Goal: Transaction & Acquisition: Purchase product/service

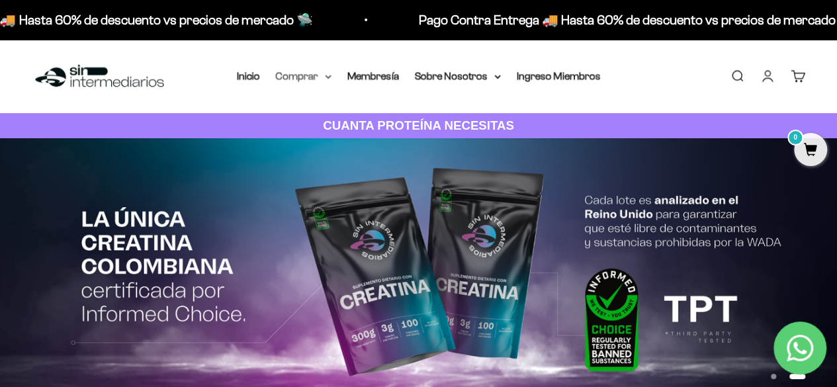
click at [315, 71] on summary "Comprar" at bounding box center [304, 76] width 56 height 17
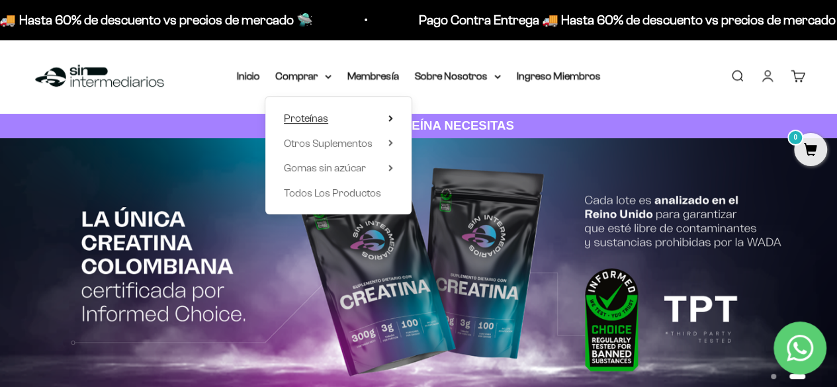
click at [314, 113] on span "Proteínas" at bounding box center [306, 118] width 44 height 11
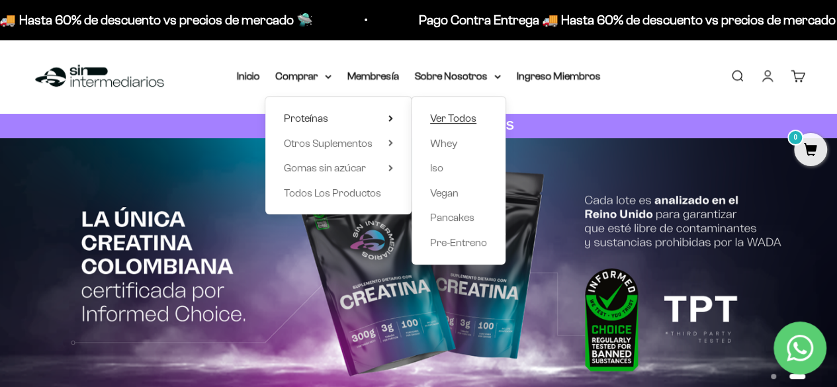
click at [443, 117] on span "Ver Todos" at bounding box center [453, 118] width 46 height 11
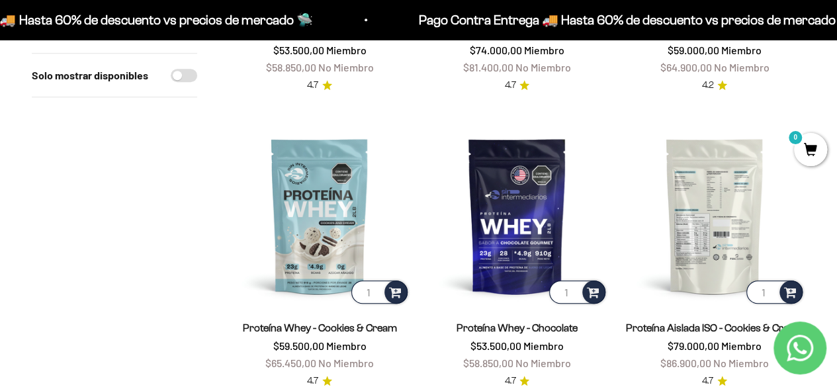
scroll to position [397, 0]
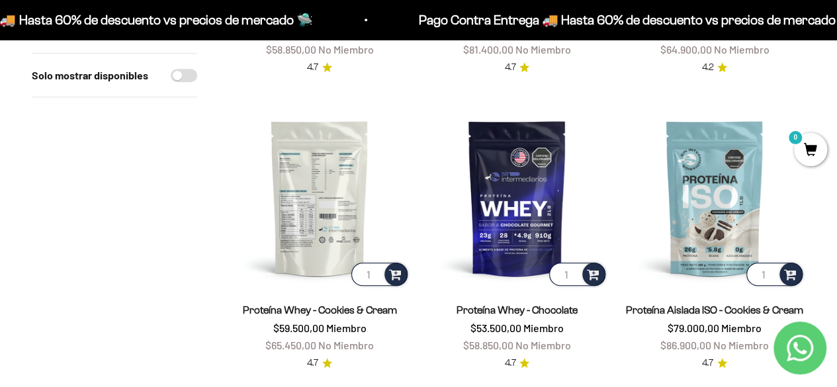
click at [344, 228] on img at bounding box center [319, 197] width 181 height 181
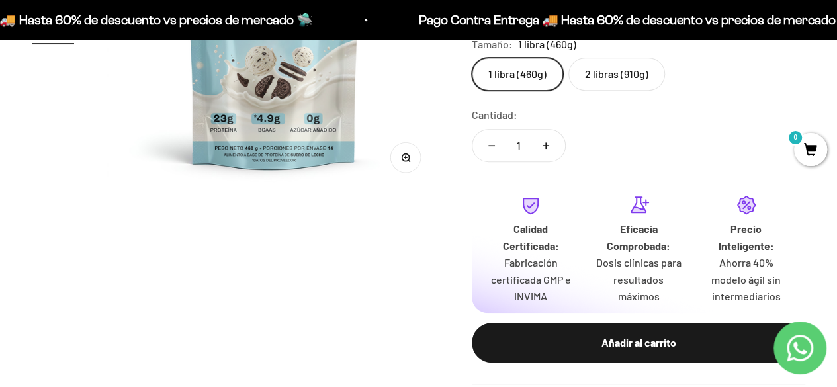
scroll to position [199, 0]
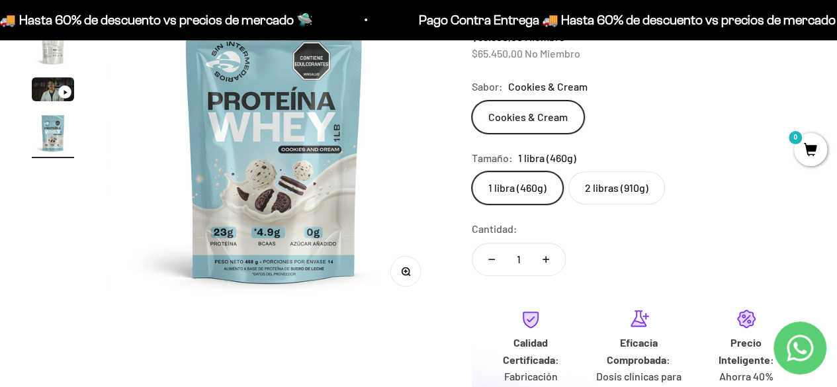
click at [545, 263] on button "Aumentar cantidad" at bounding box center [546, 260] width 38 height 32
type input "2"
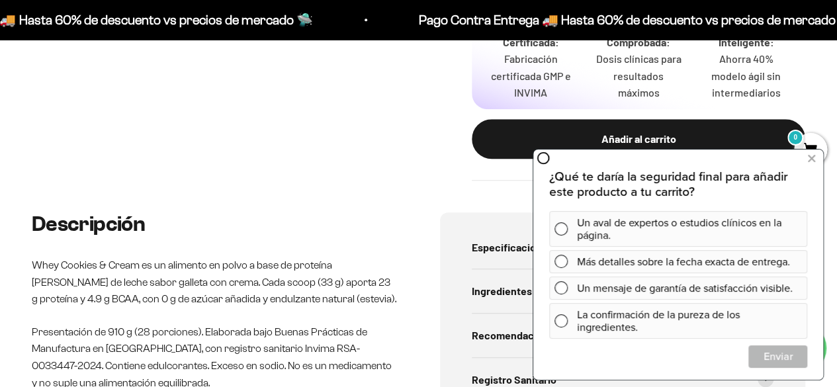
scroll to position [530, 0]
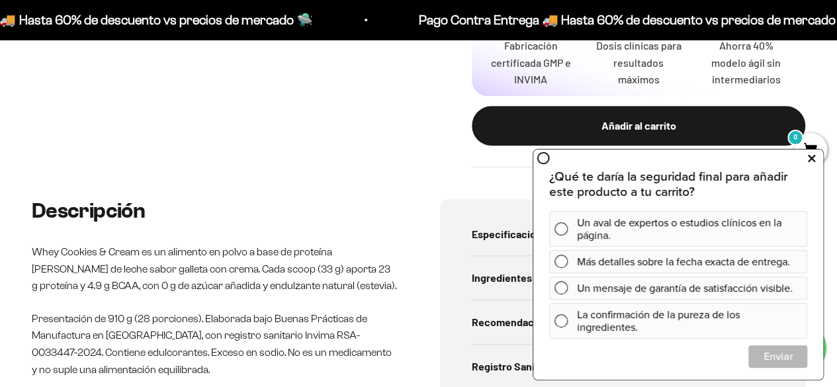
click at [809, 162] on icon at bounding box center [811, 158] width 7 height 17
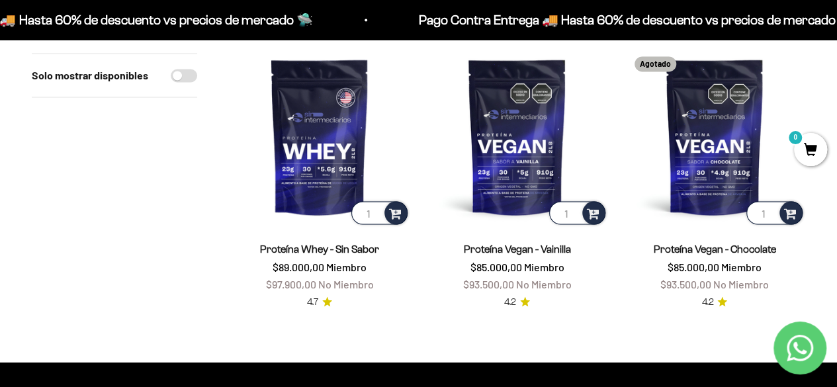
scroll to position [993, 0]
